Goal: Information Seeking & Learning: Learn about a topic

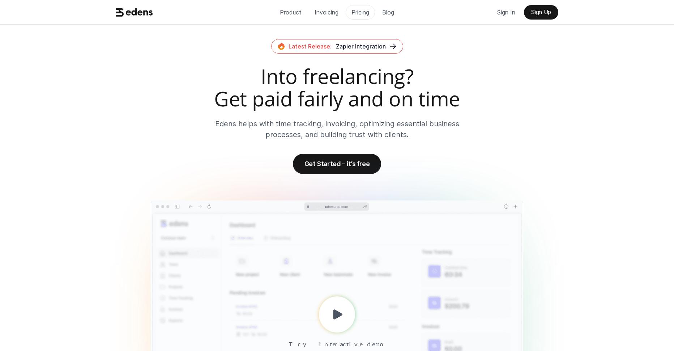
click at [359, 13] on p "Pricing" at bounding box center [360, 12] width 18 height 11
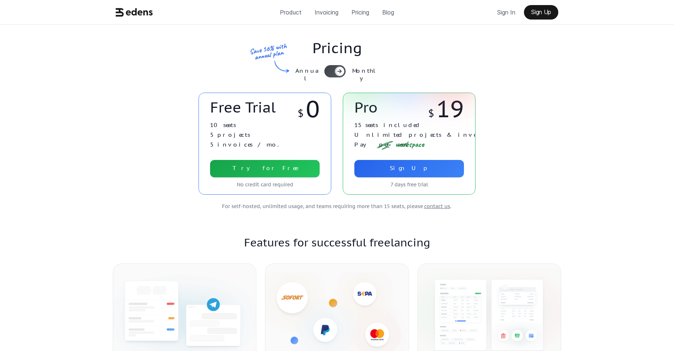
click at [124, 17] on icon at bounding box center [134, 12] width 37 height 14
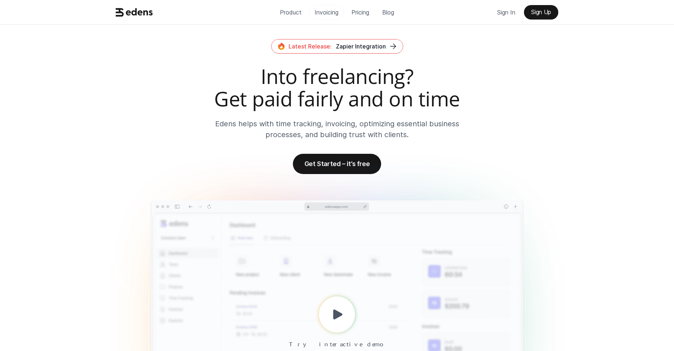
click at [326, 17] on p "Invoicing" at bounding box center [326, 12] width 24 height 11
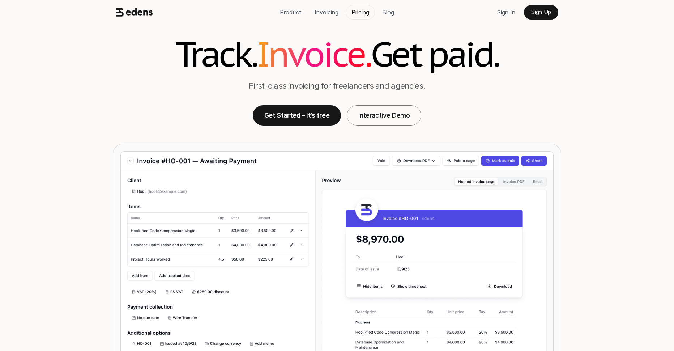
click at [360, 13] on p "Pricing" at bounding box center [360, 12] width 18 height 11
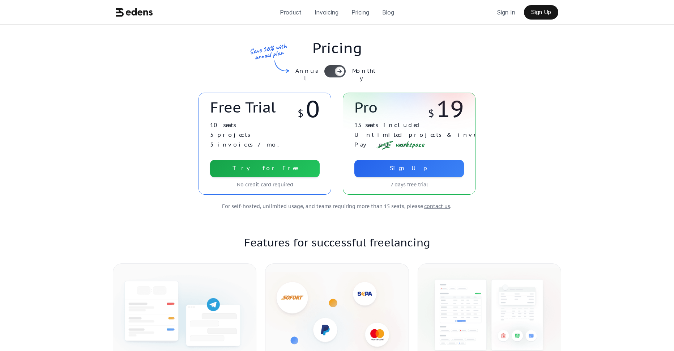
click at [136, 8] on use at bounding box center [134, 12] width 37 height 8
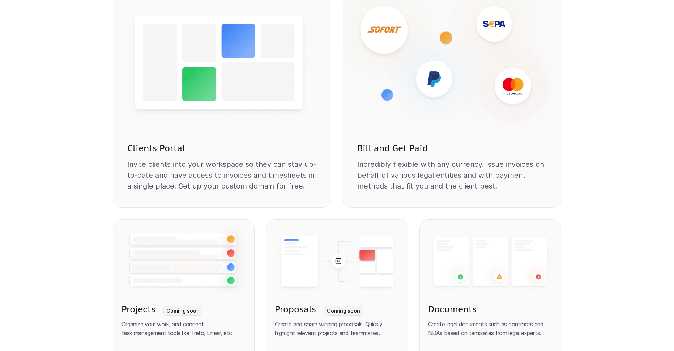
scroll to position [1104, 0]
